Goal: Share content

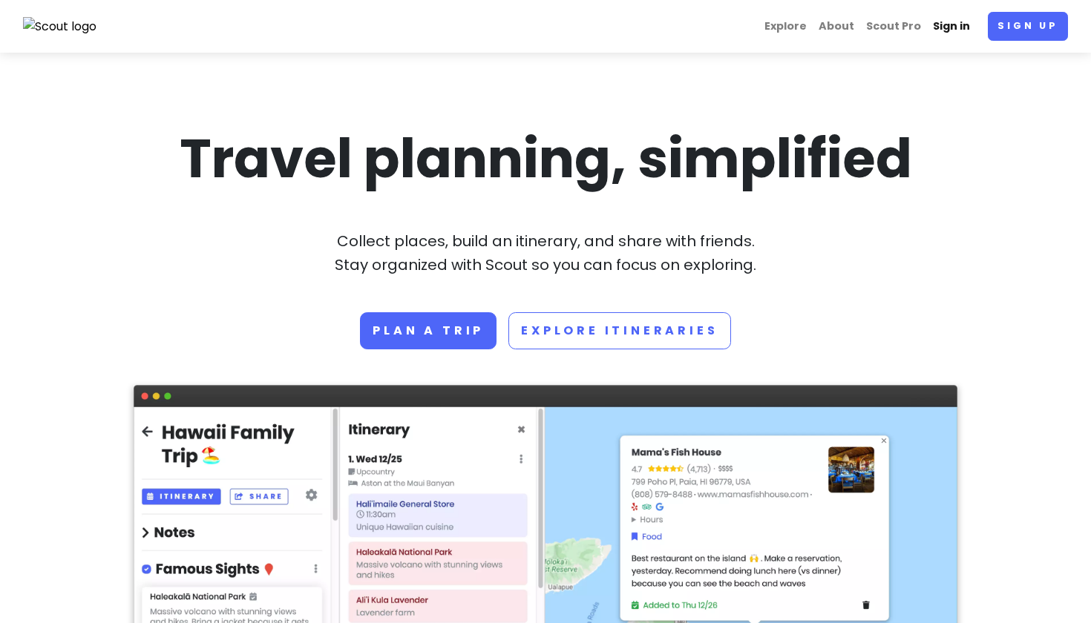
click at [944, 23] on link "Sign in" at bounding box center [951, 26] width 49 height 29
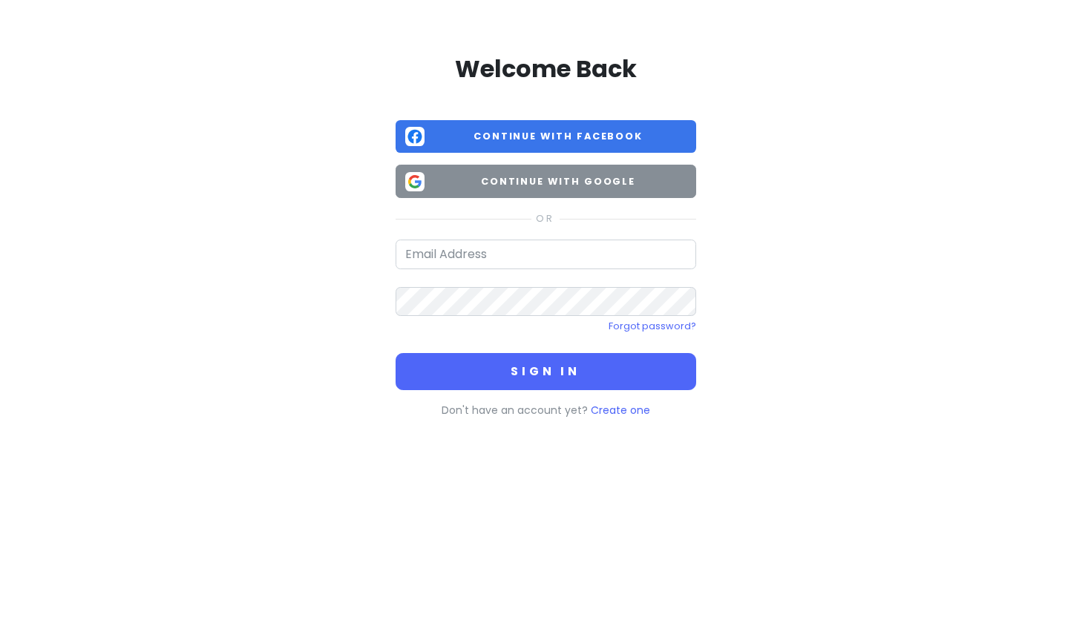
click at [539, 177] on span "Continue with Google" at bounding box center [558, 181] width 256 height 15
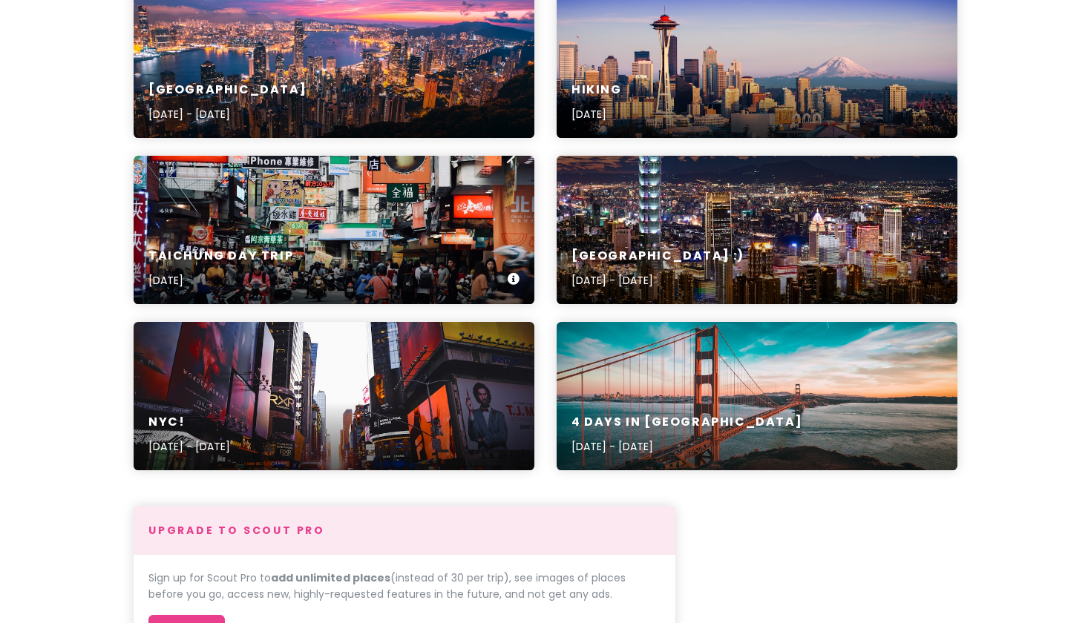
scroll to position [243, 0]
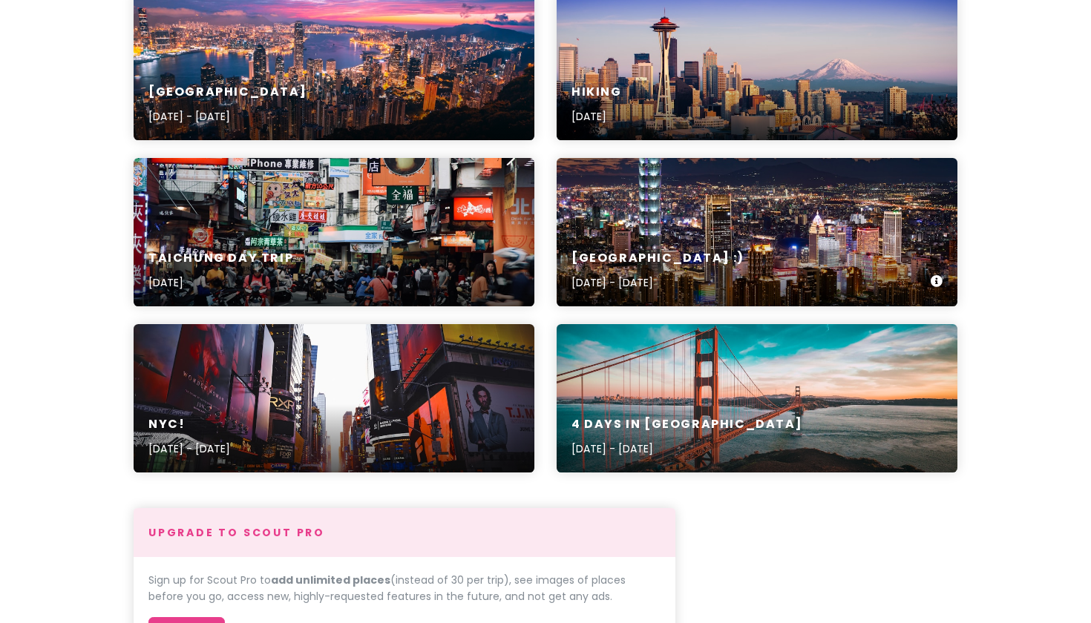
click at [637, 228] on div "[GEOGRAPHIC_DATA] :) [DATE] - [DATE]" at bounding box center [757, 232] width 401 height 148
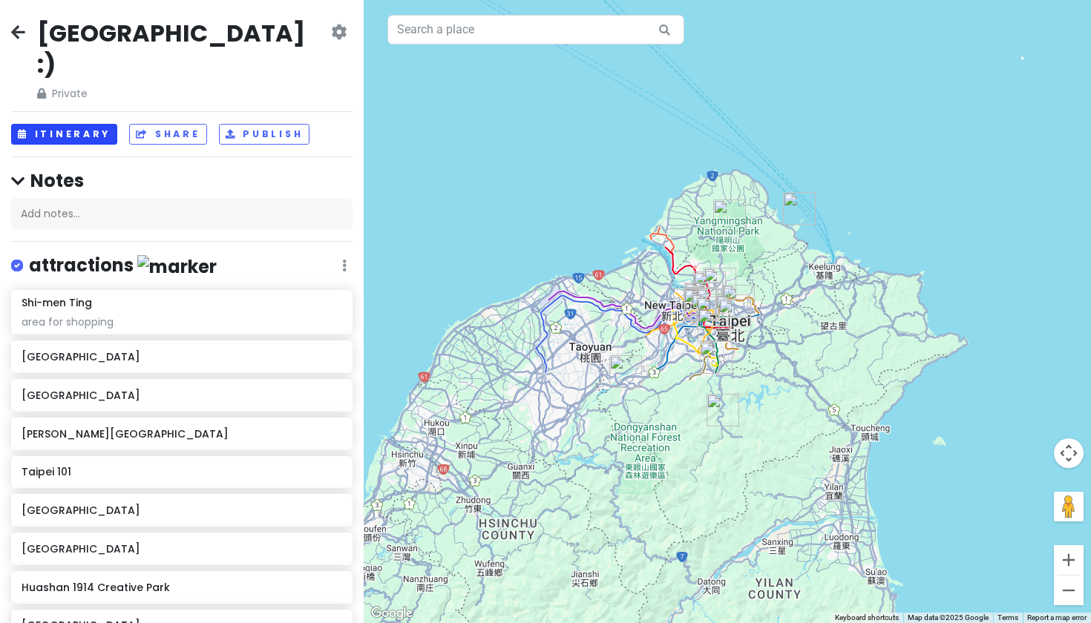
click at [84, 124] on button "Itinerary" at bounding box center [64, 135] width 106 height 22
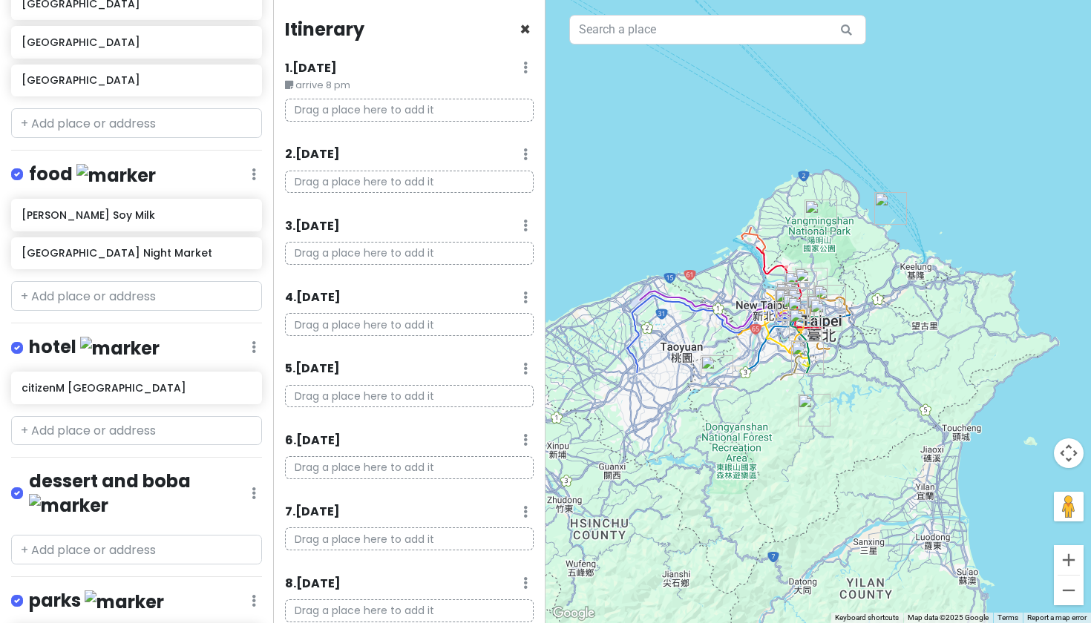
click at [521, 29] on span "×" at bounding box center [524, 29] width 11 height 24
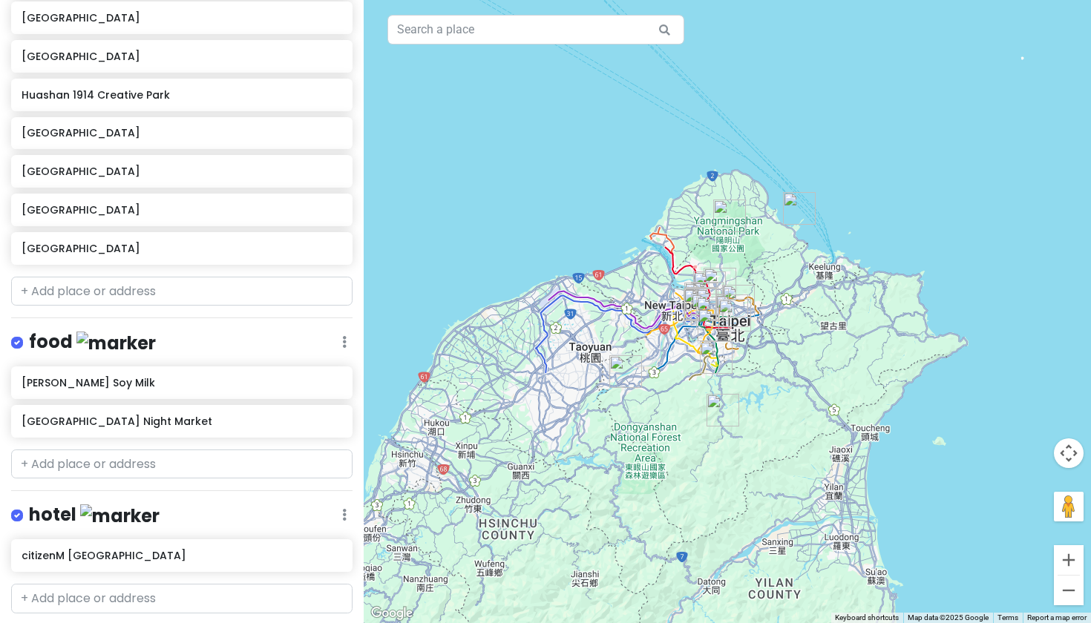
scroll to position [491, 0]
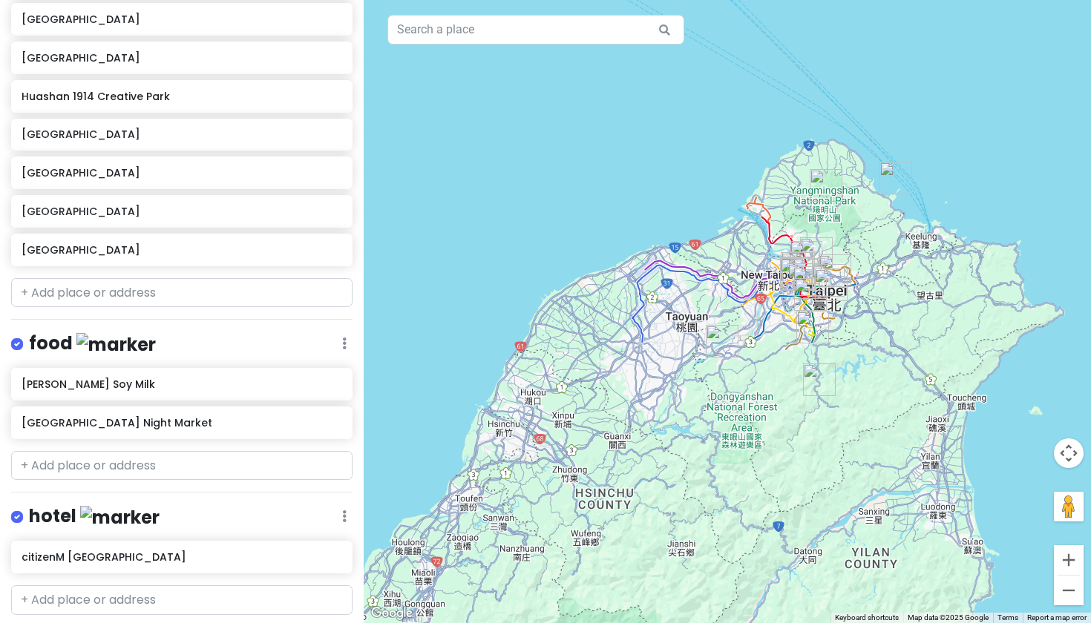
drag, startPoint x: 764, startPoint y: 329, endPoint x: 652, endPoint y: 350, distance: 113.2
click at [653, 349] on div at bounding box center [727, 311] width 727 height 623
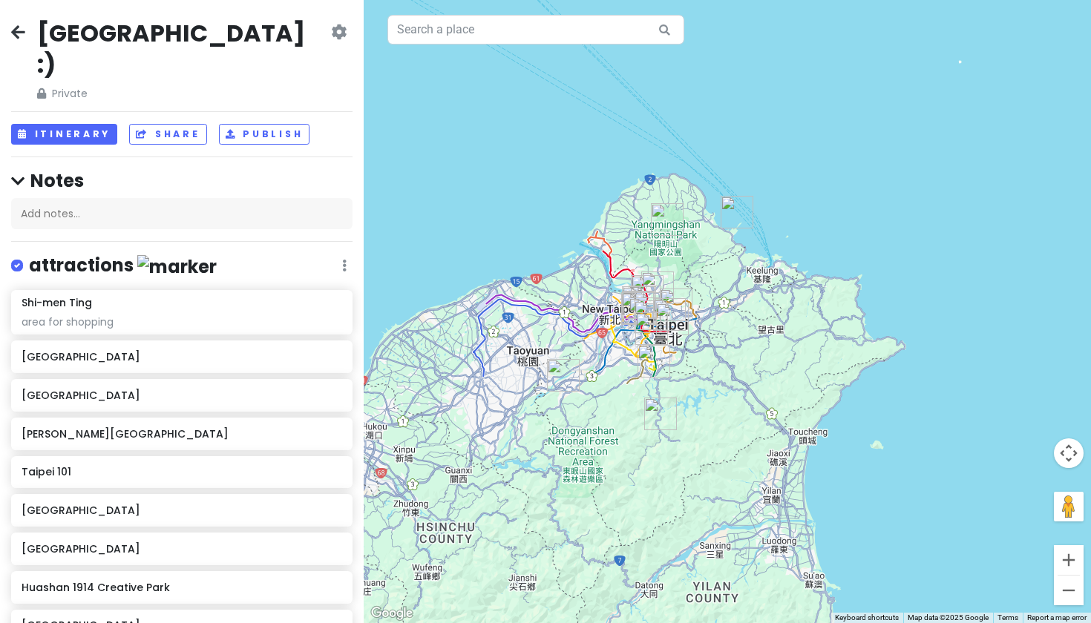
scroll to position [0, 0]
click at [161, 124] on button "Share" at bounding box center [167, 135] width 77 height 22
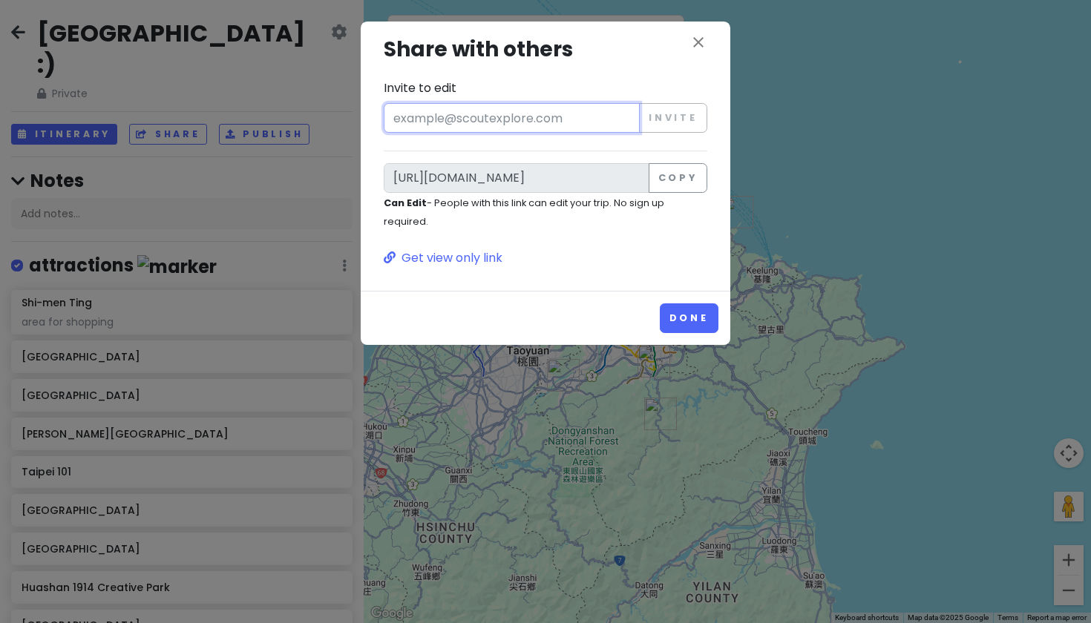
click at [586, 117] on input "Invite to edit" at bounding box center [512, 118] width 256 height 30
click at [678, 174] on button "Copy" at bounding box center [678, 178] width 59 height 30
click at [704, 327] on button "Done" at bounding box center [689, 318] width 59 height 29
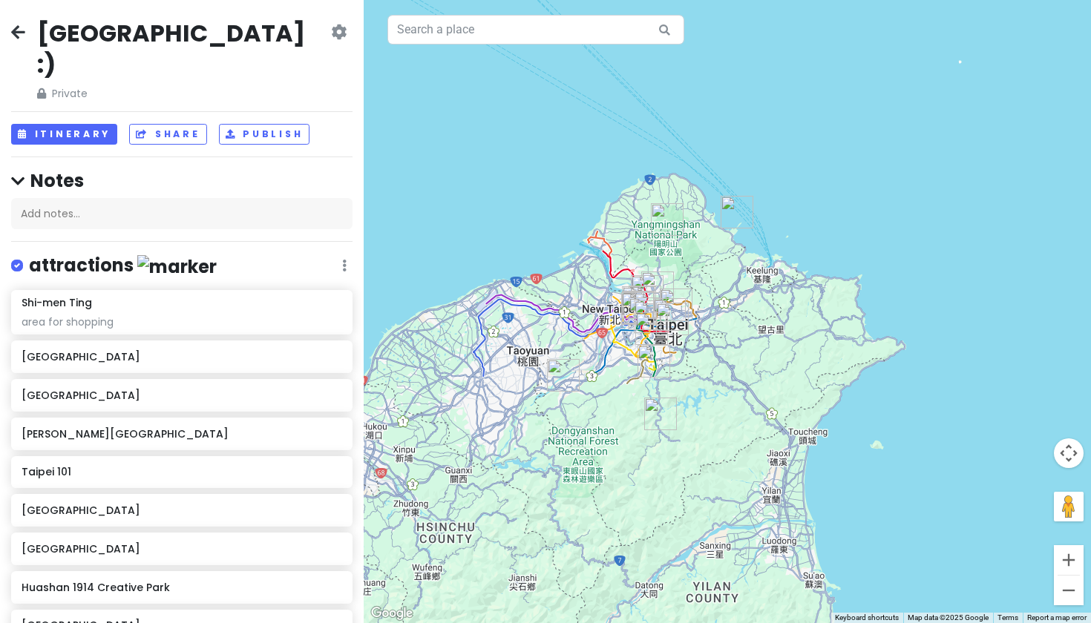
click at [27, 33] on div "[GEOGRAPHIC_DATA] :) Private Change Dates Make a Copy Delete Trip Go Pro ⚡️ Giv…" at bounding box center [181, 60] width 341 height 85
click at [19, 30] on icon at bounding box center [18, 32] width 14 height 12
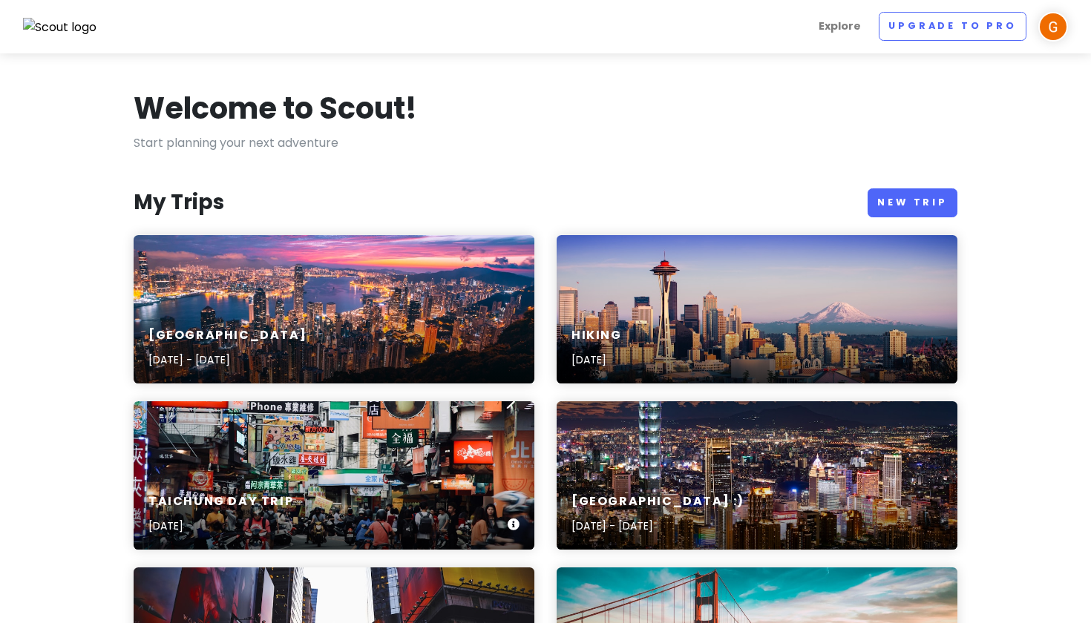
click at [347, 442] on div "taichung day trip [DATE]" at bounding box center [334, 475] width 401 height 148
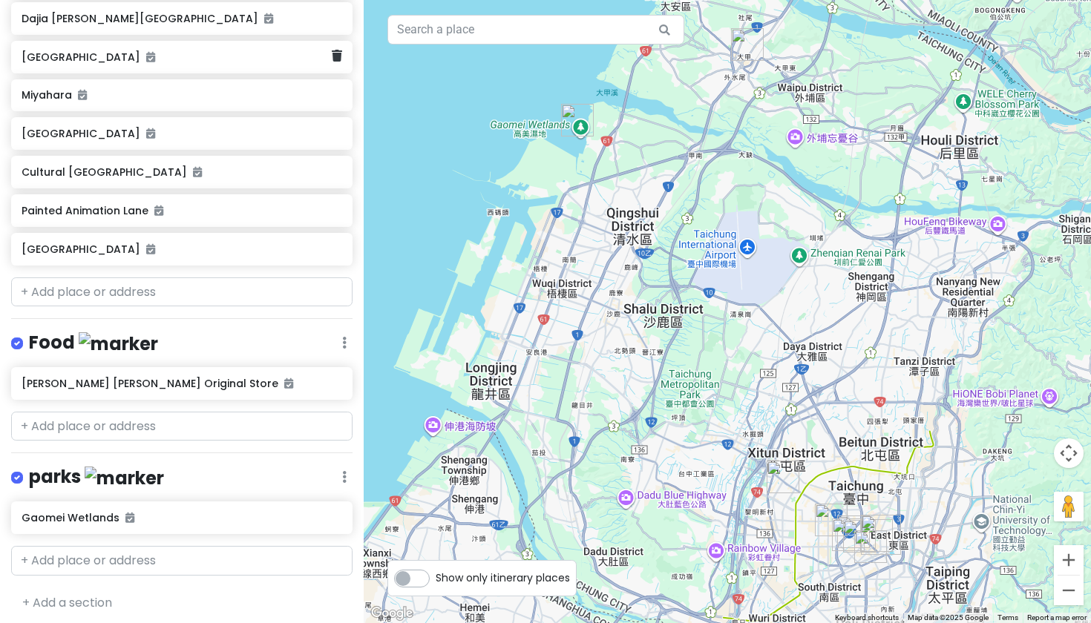
scroll to position [295, 0]
click at [220, 386] on div "[PERSON_NAME] [PERSON_NAME] Original Store" at bounding box center [176, 384] width 309 height 21
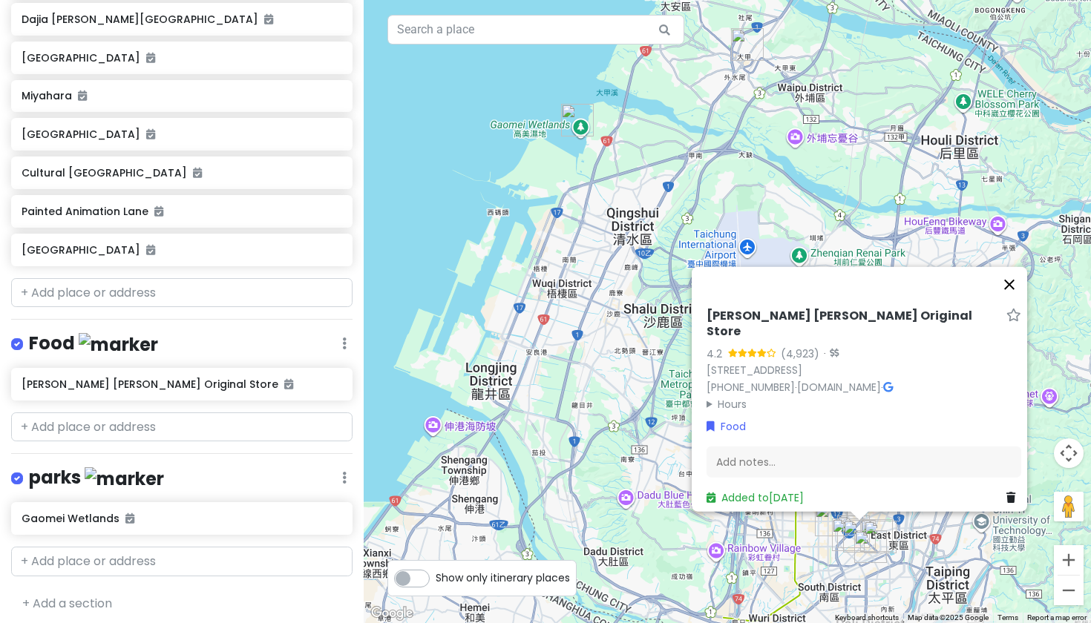
click at [1021, 292] on button "Close" at bounding box center [1009, 285] width 36 height 36
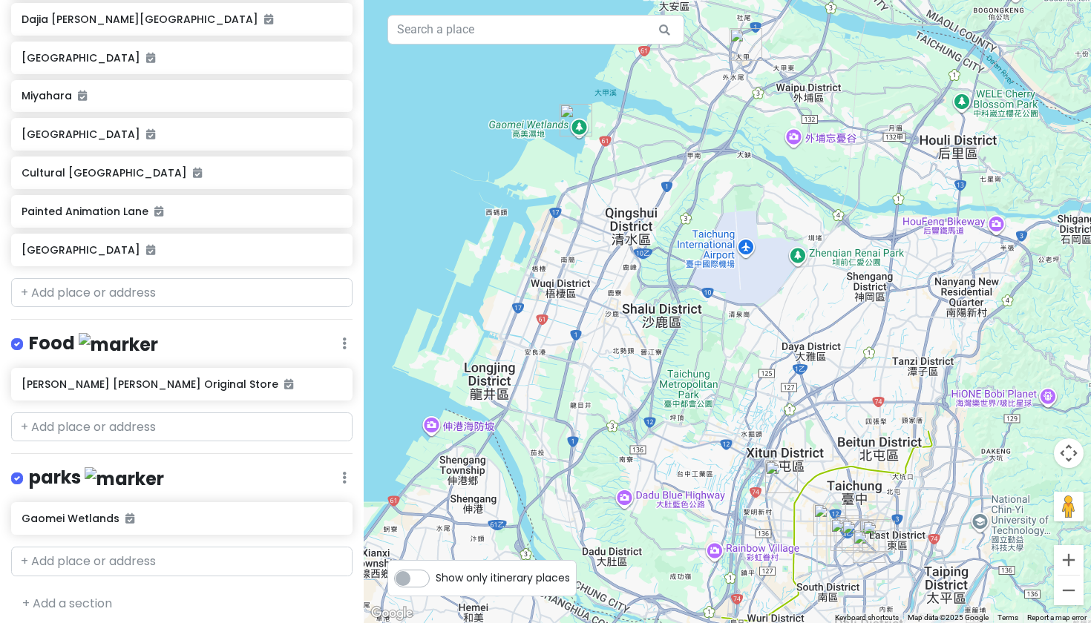
scroll to position [290, 0]
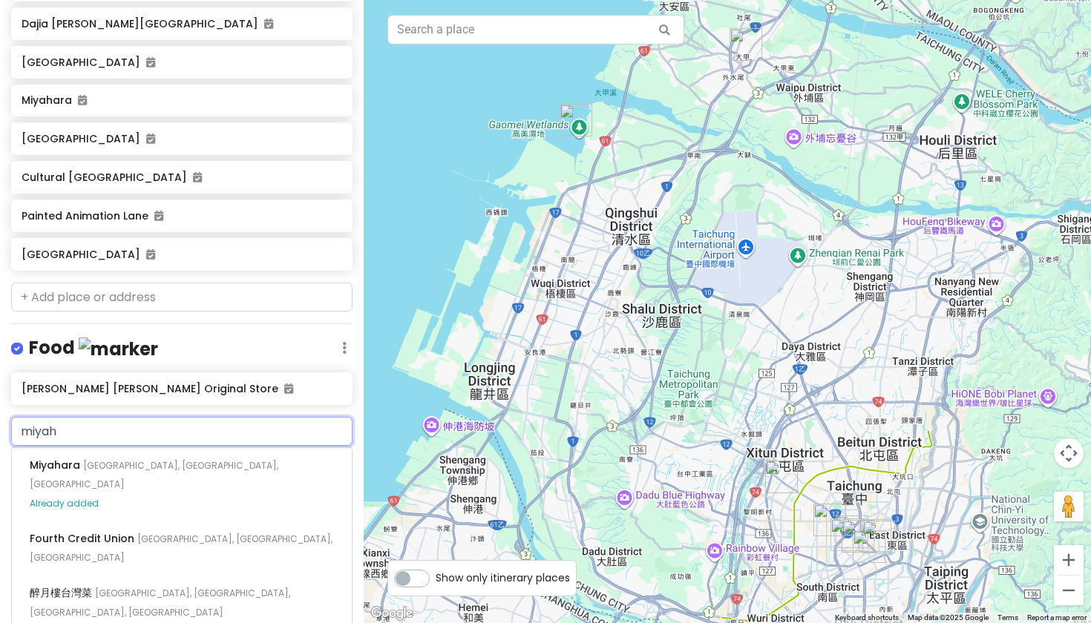
type input "miyah"
click at [194, 344] on div "Food Edit Reorder Delete List" at bounding box center [181, 351] width 341 height 30
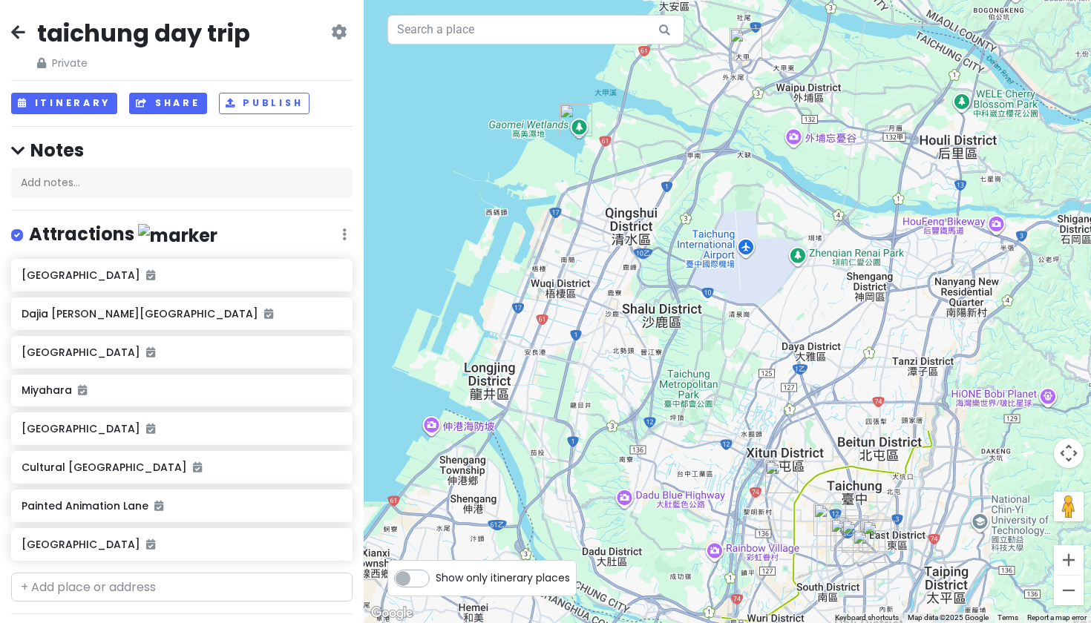
scroll to position [0, 0]
click at [154, 104] on button "Share" at bounding box center [167, 104] width 77 height 22
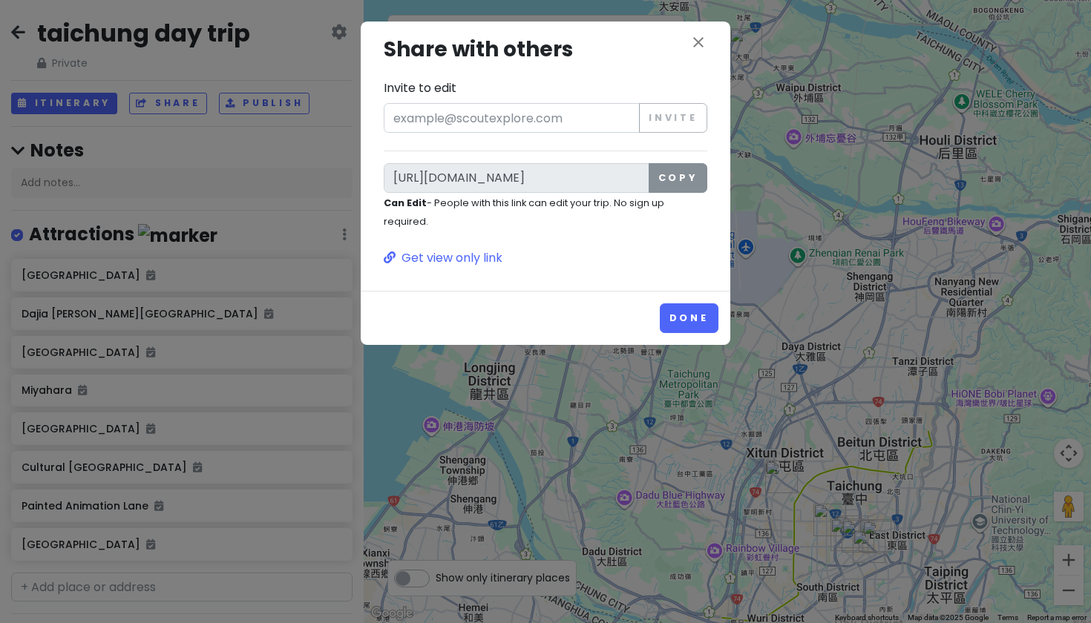
click at [677, 178] on button "Copy" at bounding box center [678, 178] width 59 height 30
click at [689, 309] on button "Done" at bounding box center [689, 318] width 59 height 29
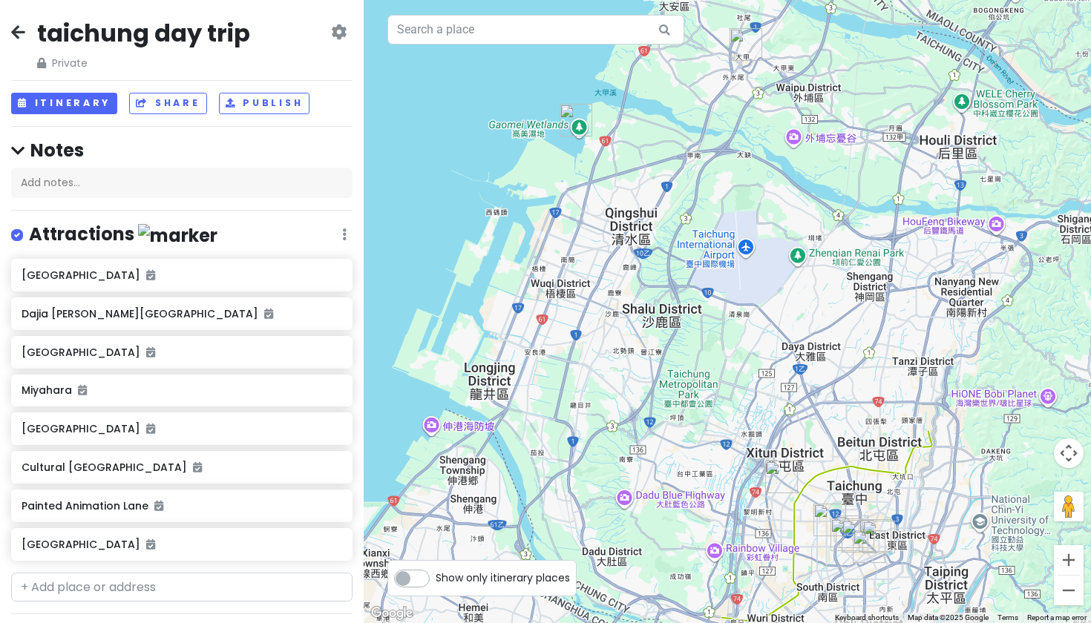
click at [6, 42] on div "taichung day trip Private Change Dates Make a Copy Delete Trip Go Pro ⚡️ Give F…" at bounding box center [182, 311] width 364 height 623
click at [14, 28] on icon at bounding box center [18, 32] width 14 height 12
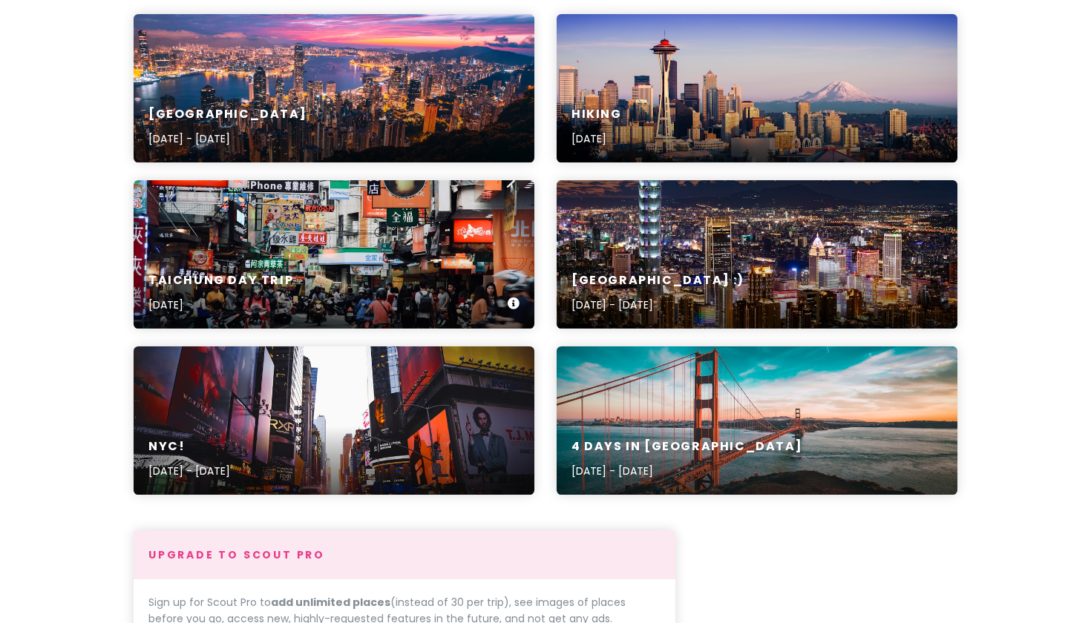
scroll to position [235, 0]
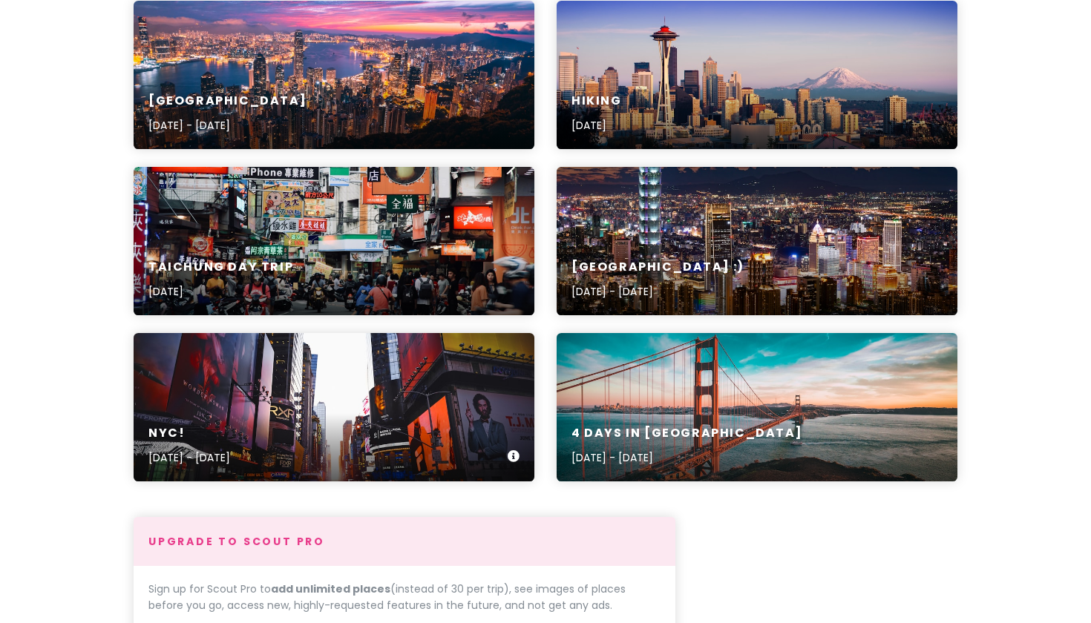
click at [327, 459] on div "nyc! [DATE] - [DATE]" at bounding box center [334, 446] width 401 height 71
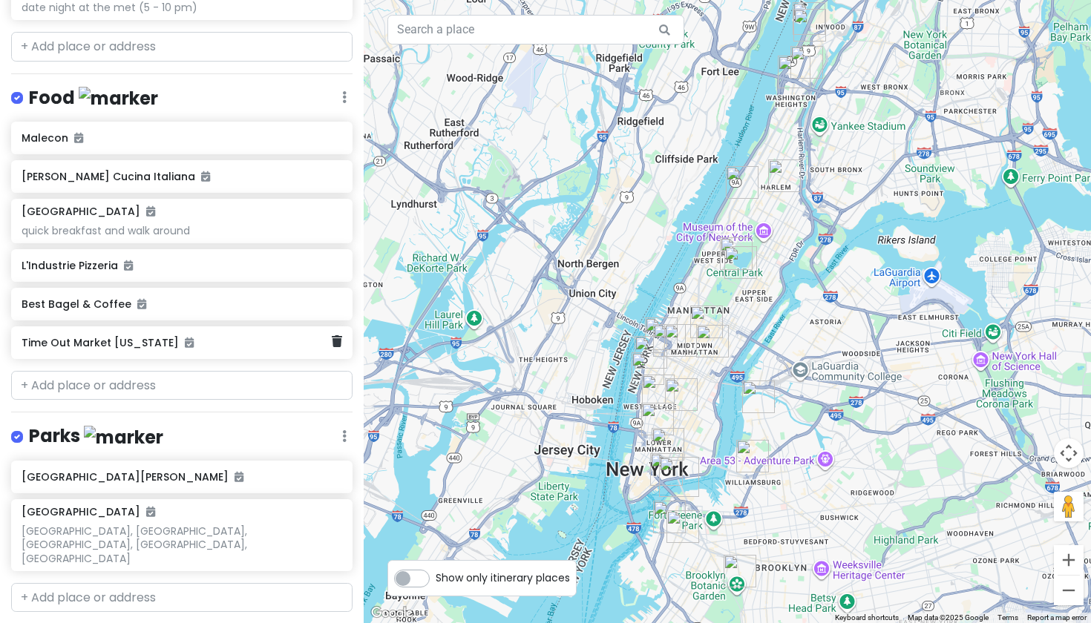
scroll to position [722, 0]
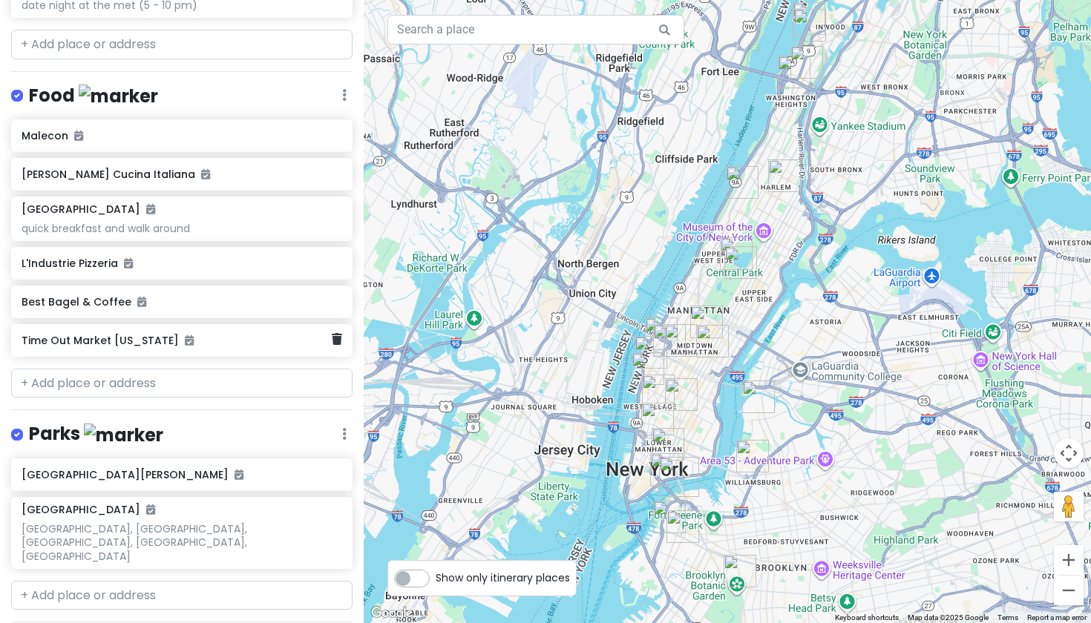
click at [215, 334] on h6 "Time Out Market [US_STATE]" at bounding box center [176, 340] width 309 height 13
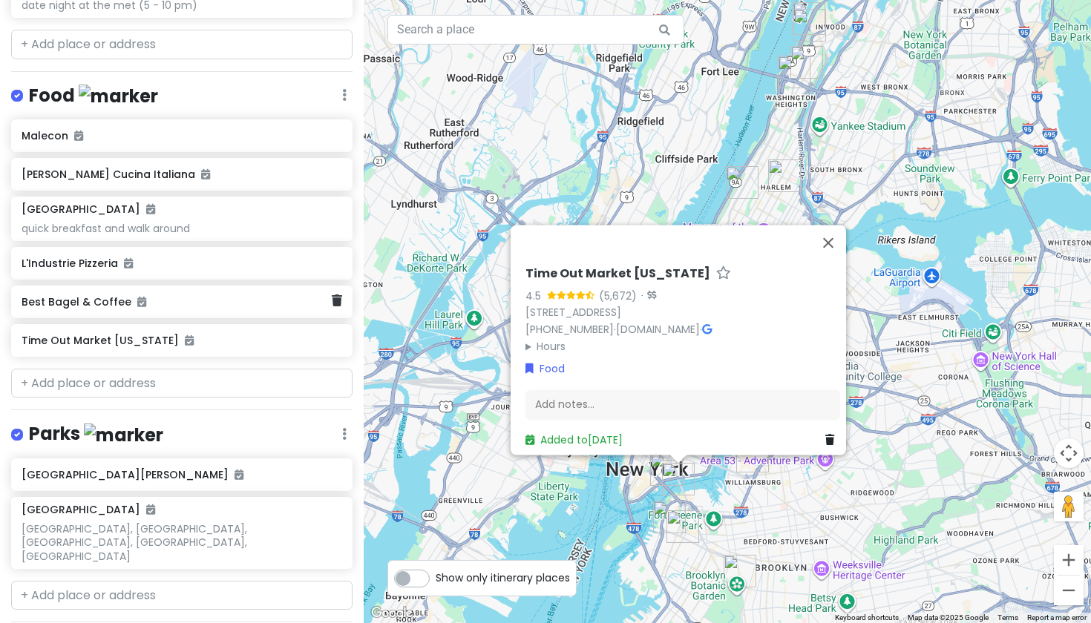
click at [224, 295] on h6 "Best Bagel & Coffee" at bounding box center [176, 301] width 309 height 13
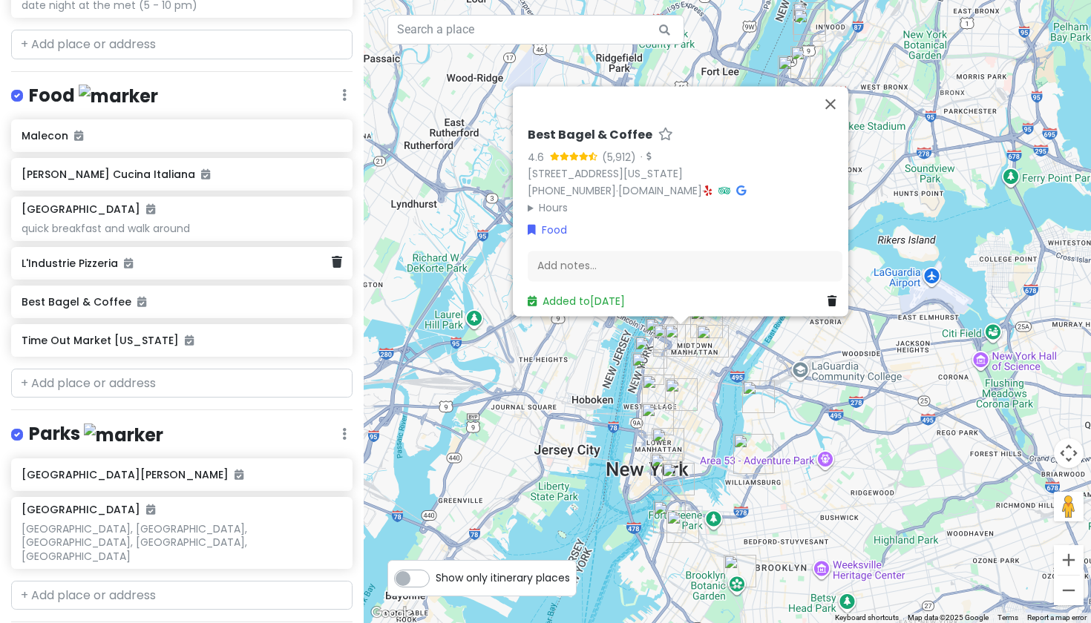
click at [220, 253] on div "L'Industrie Pizzeria" at bounding box center [176, 263] width 309 height 21
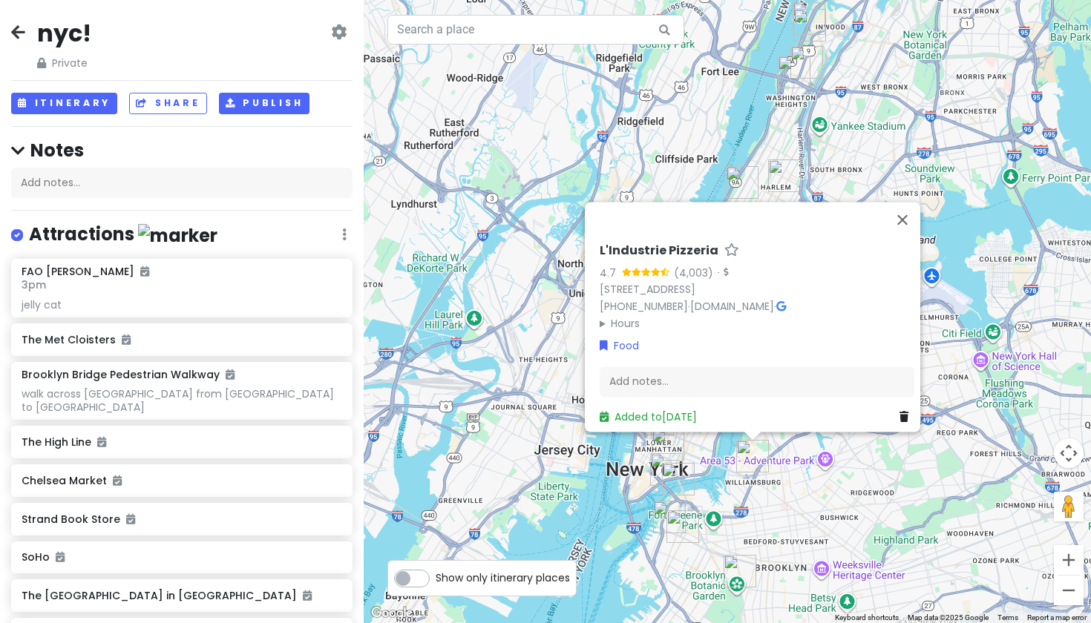
scroll to position [0, 0]
click at [85, 102] on button "Itinerary" at bounding box center [64, 104] width 106 height 22
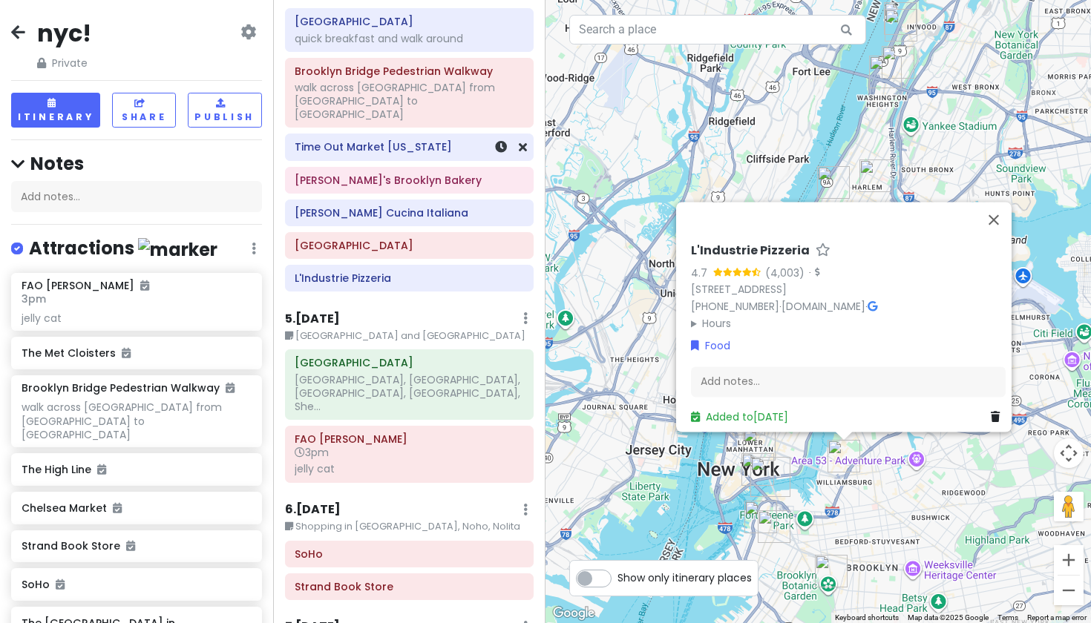
scroll to position [607, 0]
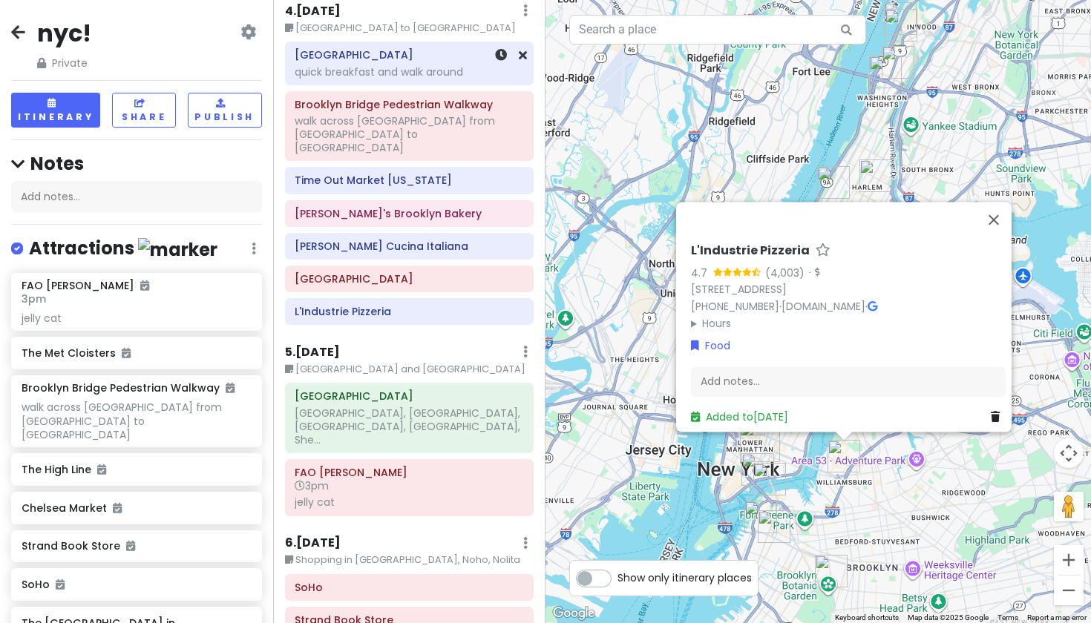
click at [396, 45] on div "[GEOGRAPHIC_DATA] quick breakfast and walk around" at bounding box center [409, 63] width 229 height 37
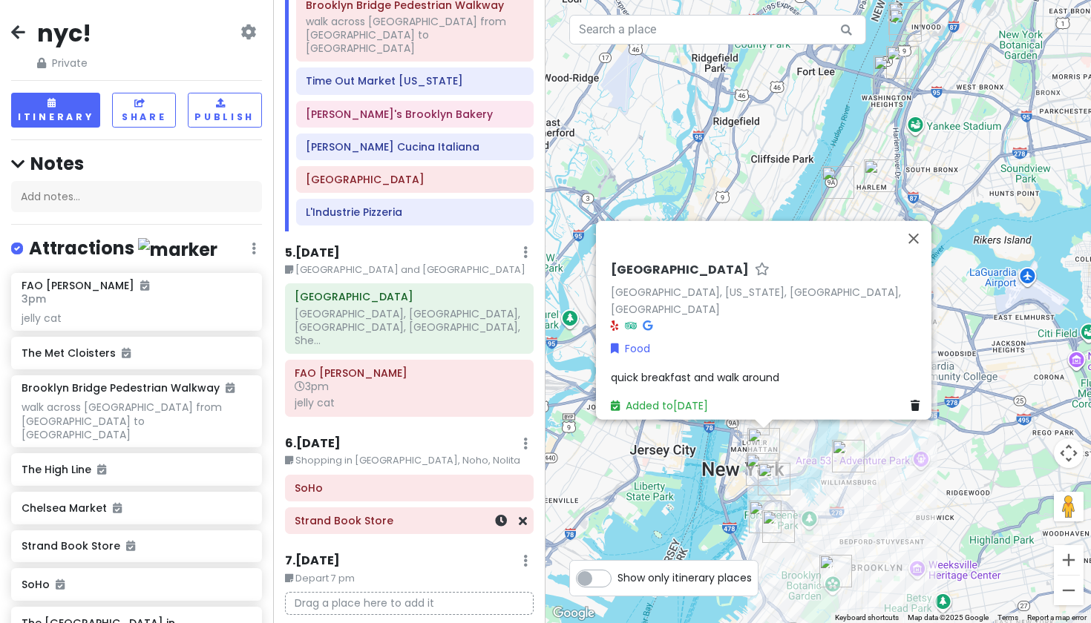
scroll to position [706, 0]
